Goal: Complete application form: Complete application form

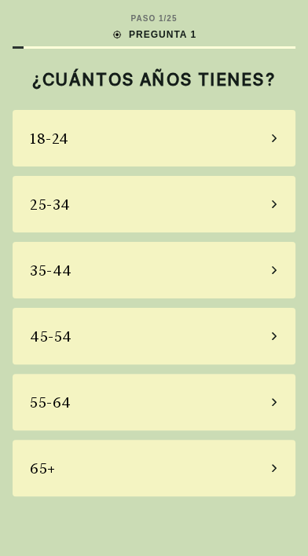
click at [221, 365] on div "45-54" at bounding box center [154, 336] width 283 height 57
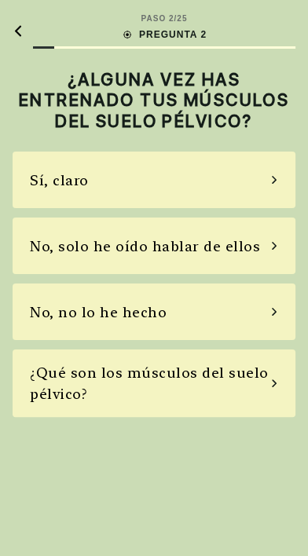
click at [259, 208] on div "Sí, claro" at bounding box center [154, 180] width 283 height 57
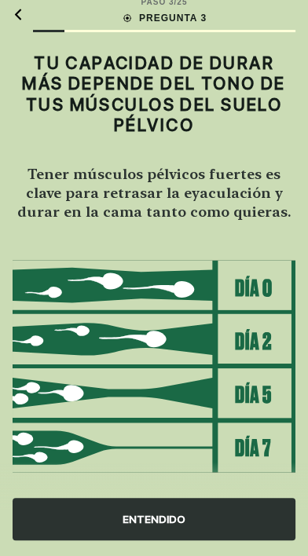
scroll to position [35, 0]
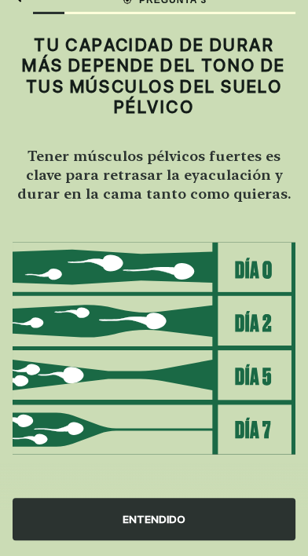
click at [162, 541] on div "ENTENDIDO" at bounding box center [154, 519] width 283 height 42
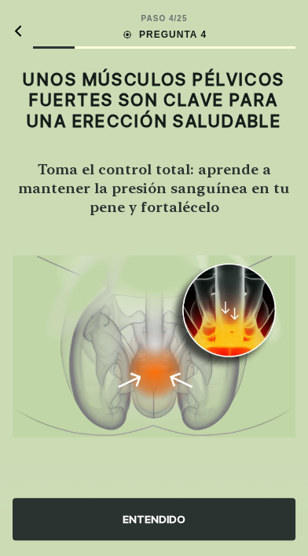
click at [163, 541] on div "ENTENDIDO" at bounding box center [154, 519] width 283 height 42
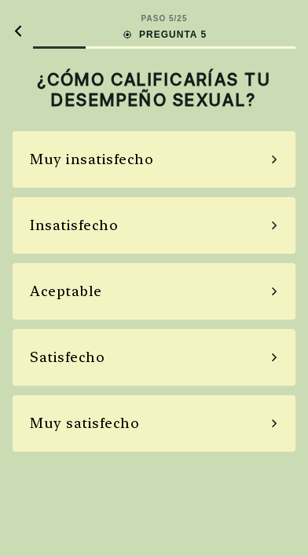
click at [228, 320] on div "Aceptable" at bounding box center [154, 291] width 283 height 57
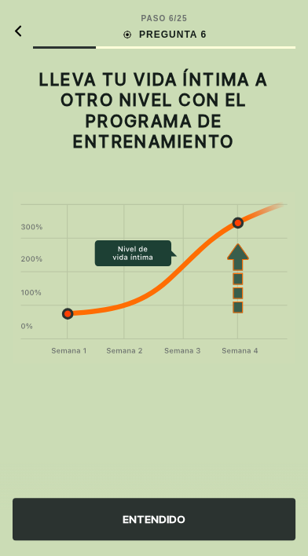
click at [161, 541] on div "ENTENDIDO" at bounding box center [154, 519] width 283 height 42
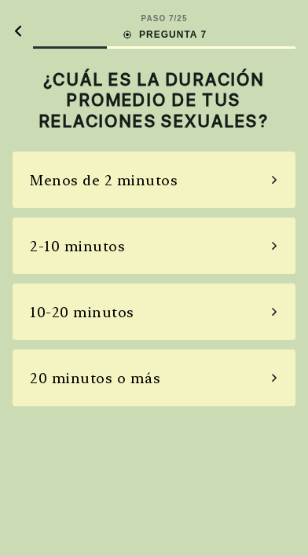
click at [259, 274] on div "2-10 minutos" at bounding box center [154, 246] width 283 height 57
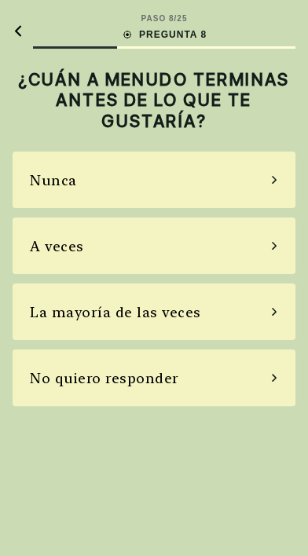
click at [255, 339] on div "La mayoría de las veces" at bounding box center [154, 312] width 283 height 57
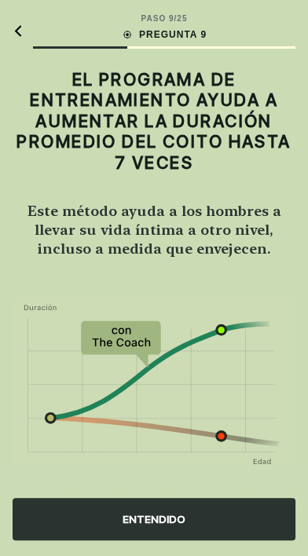
click at [162, 541] on div "ENTENDIDO" at bounding box center [154, 519] width 283 height 42
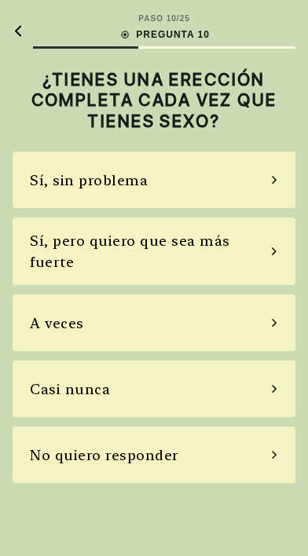
click at [189, 343] on div "A veces" at bounding box center [154, 323] width 283 height 57
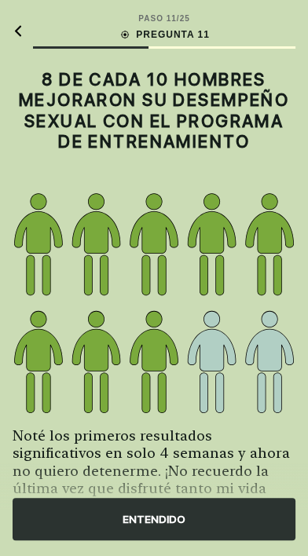
click at [148, 541] on div "ENTENDIDO" at bounding box center [154, 519] width 283 height 42
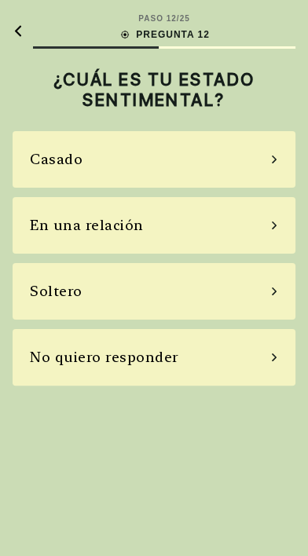
click at [183, 304] on div "Soltero" at bounding box center [154, 291] width 283 height 57
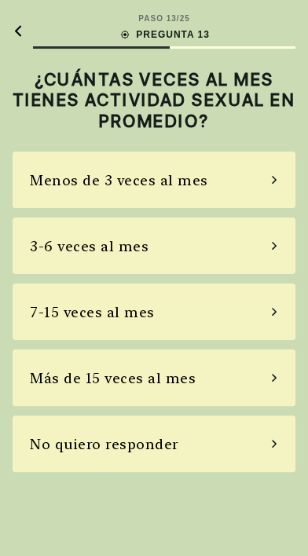
click at [265, 272] on div "3-6 veces al mes" at bounding box center [154, 246] width 283 height 57
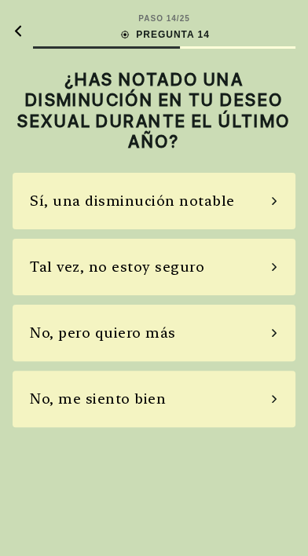
click at [262, 295] on div "Tal vez, no estoy seguro" at bounding box center [154, 267] width 283 height 57
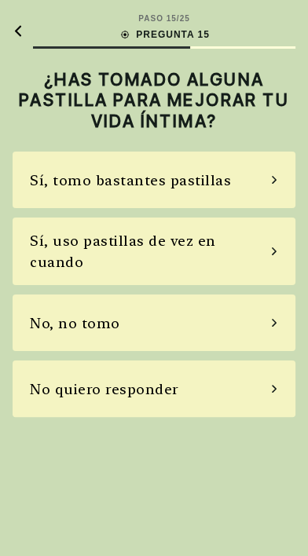
click at [231, 191] on div "Sí, tomo bastantes pastillas" at bounding box center [130, 180] width 201 height 21
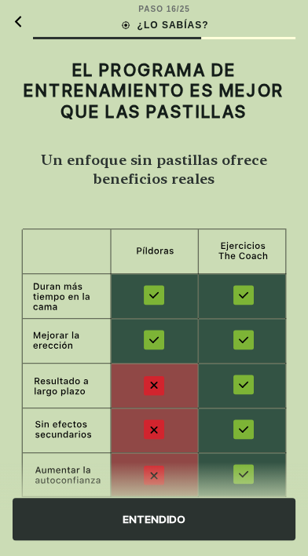
scroll to position [33, 0]
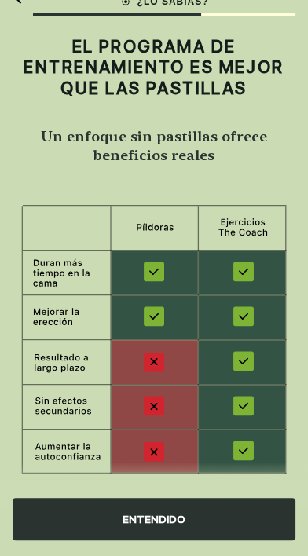
click at [178, 541] on div "ENTENDIDO" at bounding box center [154, 519] width 283 height 42
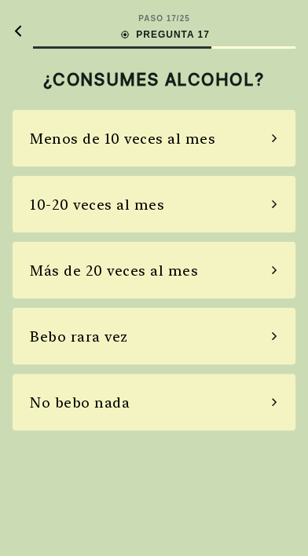
scroll to position [0, 0]
click at [258, 152] on div "Menos de 10 veces al mes" at bounding box center [154, 138] width 283 height 57
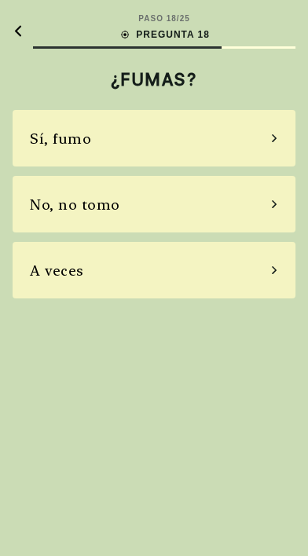
click at [275, 288] on div "A veces" at bounding box center [154, 270] width 283 height 57
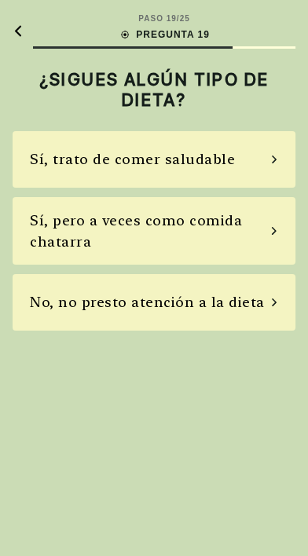
click at [280, 265] on div "Sí, pero a veces como comida chatarra" at bounding box center [154, 231] width 283 height 68
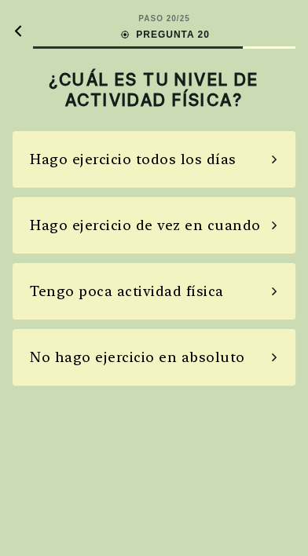
click at [273, 167] on icon at bounding box center [274, 159] width 8 height 14
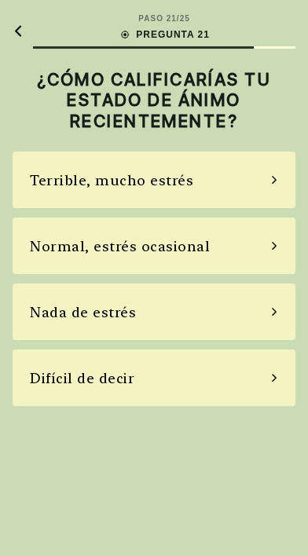
click at [262, 269] on div "Normal, estrés ocasional" at bounding box center [154, 246] width 283 height 57
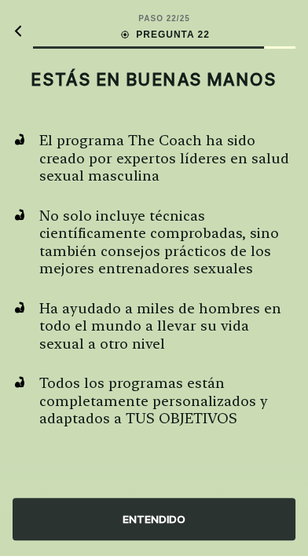
scroll to position [19, 0]
click at [146, 541] on div "ENTENDIDO" at bounding box center [154, 519] width 283 height 42
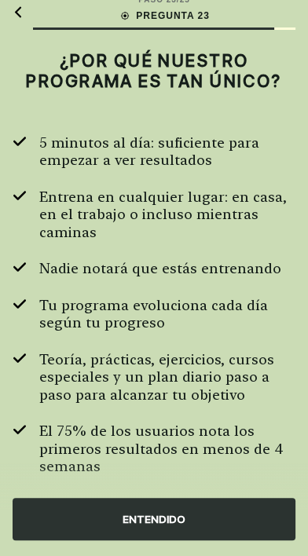
click at [149, 541] on div "ENTENDIDO" at bounding box center [154, 519] width 283 height 42
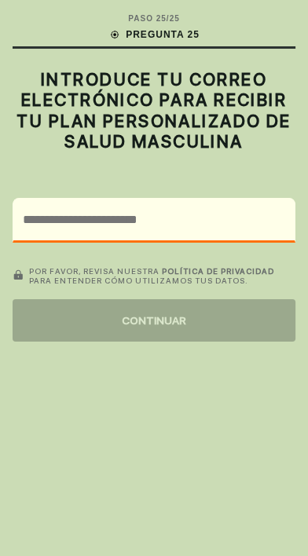
scroll to position [0, 0]
